Goal: Task Accomplishment & Management: Manage account settings

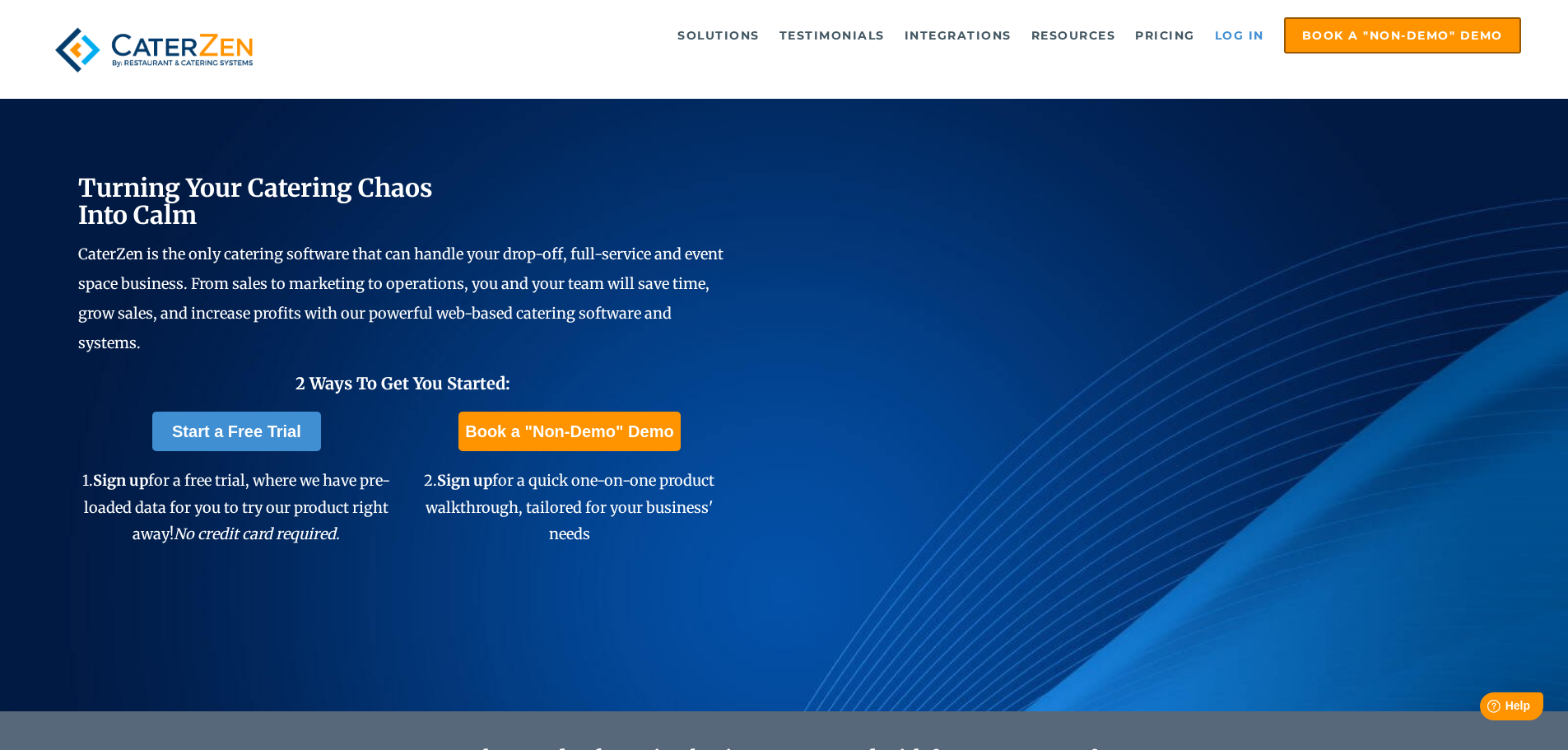
click at [1235, 35] on link "Log in" at bounding box center [1239, 35] width 66 height 33
click at [1229, 32] on link "Log in" at bounding box center [1239, 35] width 66 height 33
click at [1239, 32] on link "Log in" at bounding box center [1239, 35] width 66 height 33
click at [1246, 29] on link "Log in" at bounding box center [1239, 35] width 66 height 33
click at [1238, 36] on link "Log in" at bounding box center [1239, 35] width 66 height 33
